Goal: Transaction & Acquisition: Subscribe to service/newsletter

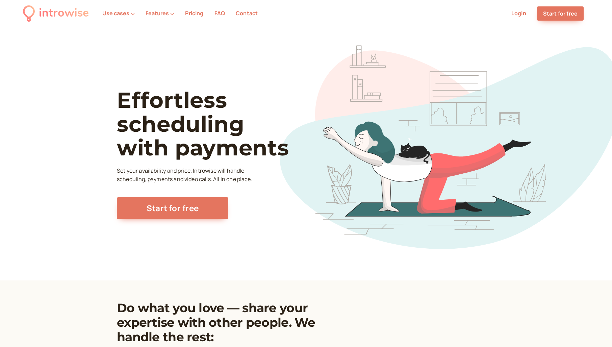
scroll to position [1, 0]
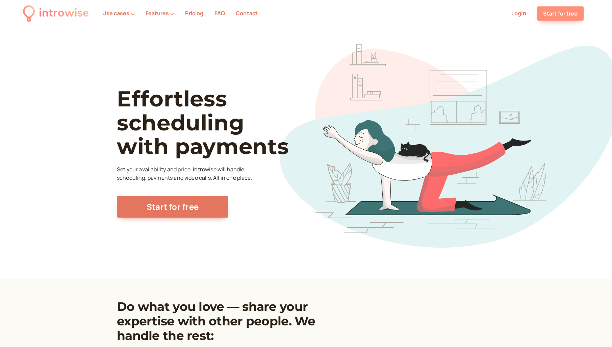
click at [564, 16] on link "Start for free" at bounding box center [560, 13] width 47 height 14
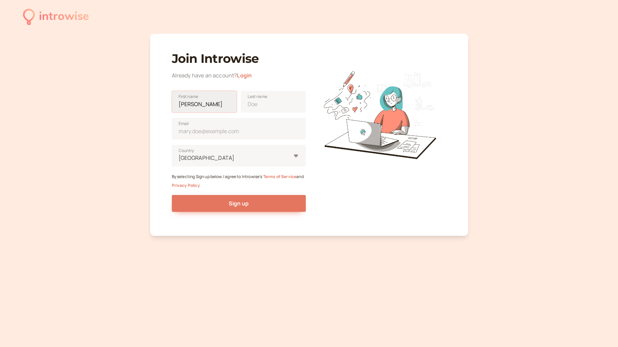
type input "[PERSON_NAME]"
type input "N"
type input "[PERSON_NAME]"
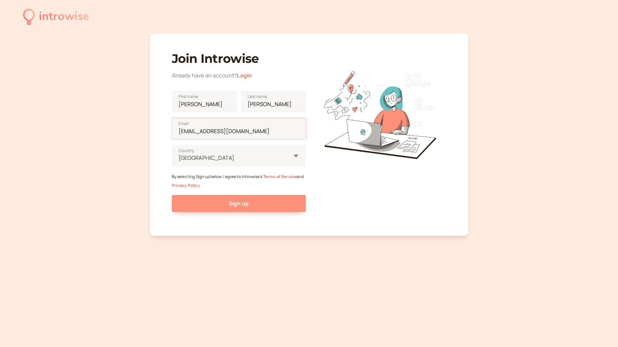
type input "[EMAIL_ADDRESS][DOMAIN_NAME]"
click at [233, 202] on span "Sign up" at bounding box center [238, 203] width 20 height 7
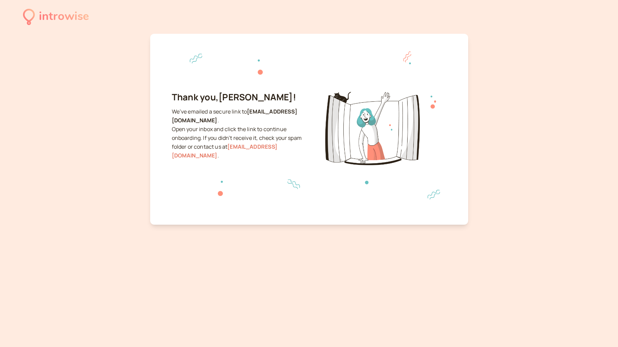
click at [77, 19] on div "introwise" at bounding box center [64, 16] width 50 height 19
